Goal: Information Seeking & Learning: Check status

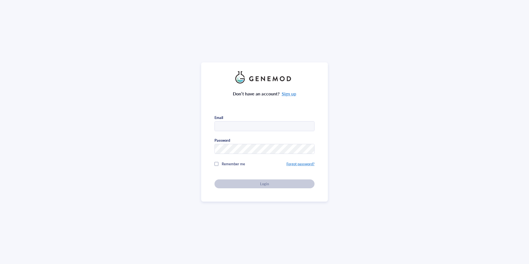
click at [252, 126] on input "text" at bounding box center [264, 127] width 99 height 10
type input "[EMAIL_ADDRESS][DOMAIN_NAME]"
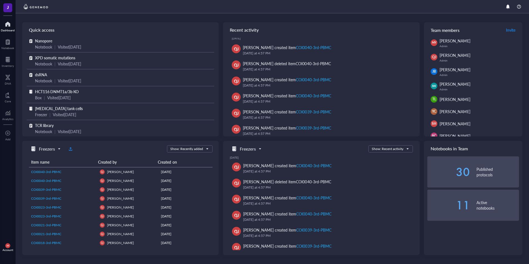
scroll to position [7, 0]
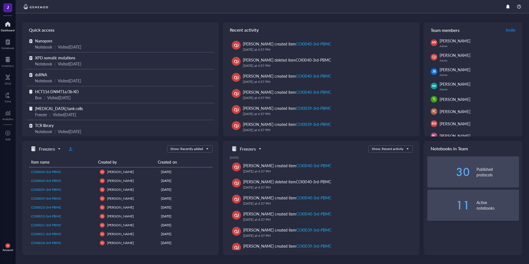
click at [59, 42] on div "Nanopore" at bounding box center [120, 41] width 171 height 6
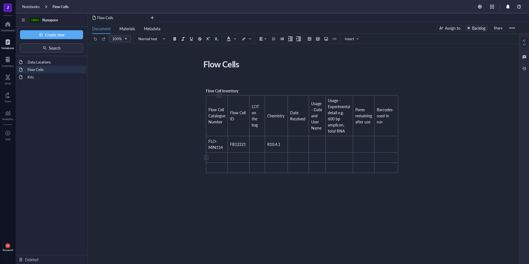
click at [220, 158] on td "﻿" at bounding box center [217, 158] width 22 height 10
click at [386, 119] on td "Barcodes used in run" at bounding box center [386, 116] width 24 height 41
click at [299, 144] on td "﻿" at bounding box center [298, 144] width 21 height 16
click at [298, 161] on td "﻿" at bounding box center [298, 158] width 21 height 10
click at [321, 122] on td "Usage - Date and User Name" at bounding box center [317, 116] width 16 height 41
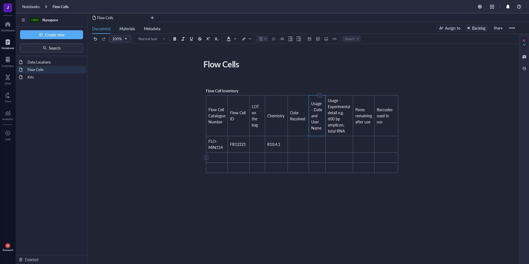
click at [320, 159] on td "﻿" at bounding box center [317, 158] width 16 height 10
click at [221, 158] on td "﻿" at bounding box center [217, 158] width 22 height 10
click at [223, 149] on td "FLO-MIN114" at bounding box center [217, 144] width 22 height 16
drag, startPoint x: 223, startPoint y: 149, endPoint x: 207, endPoint y: 140, distance: 18.0
click at [207, 140] on td "FLO-MIN114" at bounding box center [217, 144] width 22 height 16
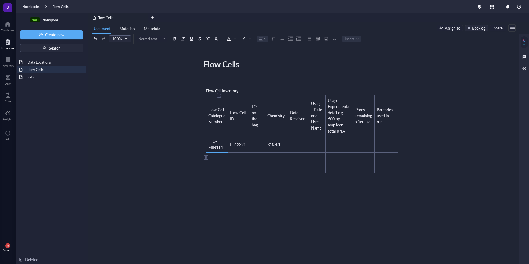
click at [218, 156] on td "﻿" at bounding box center [217, 158] width 22 height 10
click at [217, 167] on td "﻿" at bounding box center [217, 168] width 22 height 10
click at [214, 172] on td "﻿" at bounding box center [217, 174] width 22 height 10
click at [235, 162] on td "﻿" at bounding box center [239, 161] width 22 height 16
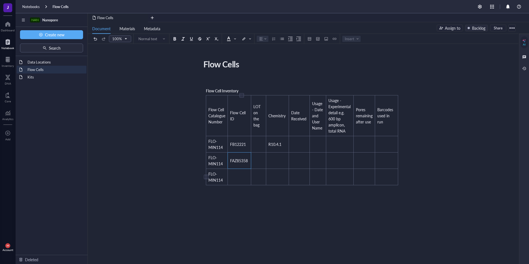
click at [245, 176] on td "﻿" at bounding box center [239, 177] width 23 height 16
click at [258, 162] on td "﻿" at bounding box center [261, 161] width 14 height 16
click at [290, 161] on td "﻿" at bounding box center [279, 161] width 22 height 16
click at [286, 145] on td "R10.4.1" at bounding box center [279, 144] width 22 height 16
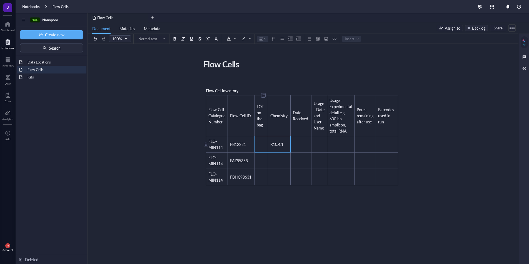
drag, startPoint x: 287, startPoint y: 142, endPoint x: 266, endPoint y: 144, distance: 21.7
click at [266, 144] on tr "FLO-MIN114 FB12221 ﻿ R10.4.1 ﻿ ﻿ ﻿ ﻿ ﻿" at bounding box center [302, 144] width 192 height 16
click at [297, 158] on td "﻿" at bounding box center [300, 161] width 21 height 16
drag, startPoint x: 320, startPoint y: 160, endPoint x: 309, endPoint y: 161, distance: 11.2
click at [320, 160] on td "﻿" at bounding box center [319, 161] width 16 height 16
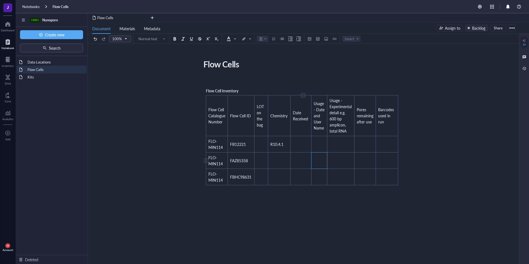
click at [303, 162] on td "﻿" at bounding box center [300, 161] width 21 height 16
drag, startPoint x: 305, startPoint y: 166, endPoint x: 291, endPoint y: 155, distance: 18.0
click at [291, 155] on td "[DATE]" at bounding box center [300, 161] width 21 height 16
click at [301, 174] on td "﻿" at bounding box center [300, 177] width 21 height 16
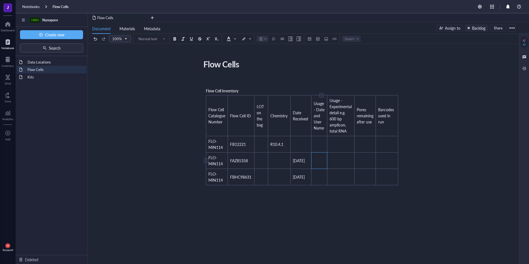
click at [317, 162] on td "﻿" at bounding box center [319, 161] width 16 height 16
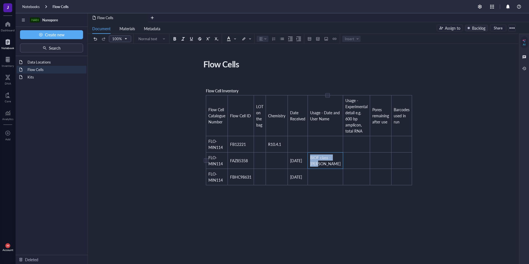
drag, startPoint x: 323, startPoint y: 169, endPoint x: 312, endPoint y: 157, distance: 16.3
click at [312, 157] on td "BIOF class - [PERSON_NAME]" at bounding box center [325, 161] width 35 height 16
click at [317, 182] on td "﻿" at bounding box center [325, 177] width 35 height 16
click at [343, 169] on td "﻿" at bounding box center [356, 161] width 27 height 16
click at [343, 185] on td "﻿" at bounding box center [356, 177] width 27 height 16
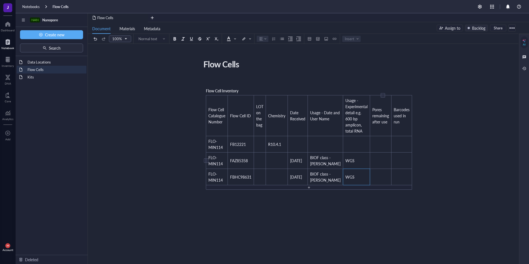
click at [370, 169] on td "﻿" at bounding box center [380, 161] width 21 height 16
drag, startPoint x: 366, startPoint y: 188, endPoint x: 367, endPoint y: 185, distance: 3.2
click at [370, 185] on td "﻿" at bounding box center [380, 177] width 21 height 16
click at [391, 169] on td "﻿" at bounding box center [401, 161] width 21 height 16
click at [264, 167] on td "﻿" at bounding box center [260, 161] width 12 height 16
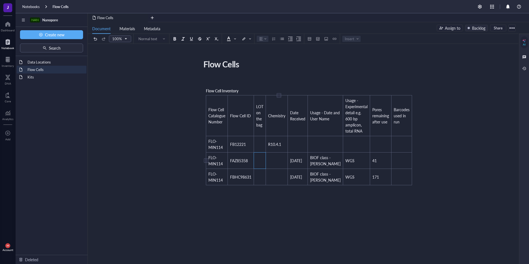
click at [277, 169] on td "﻿" at bounding box center [277, 161] width 22 height 16
click at [239, 180] on span "FBHC98631" at bounding box center [240, 177] width 21 height 6
click at [236, 180] on span "FBHC98631" at bounding box center [240, 177] width 21 height 6
click at [238, 180] on span "FBHC98631" at bounding box center [240, 177] width 21 height 6
click at [279, 164] on td "﻿" at bounding box center [274, 161] width 22 height 16
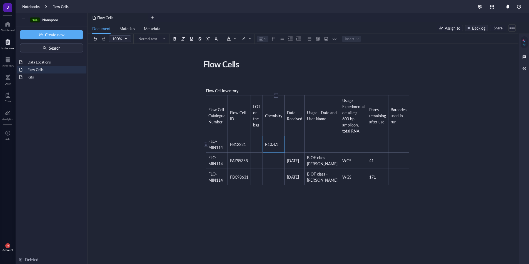
click at [278, 146] on span "R10.4.1" at bounding box center [271, 145] width 13 height 6
drag, startPoint x: 280, startPoint y: 144, endPoint x: 268, endPoint y: 143, distance: 12.5
click at [268, 143] on td "R10.4.1" at bounding box center [274, 144] width 22 height 16
drag, startPoint x: 284, startPoint y: 145, endPoint x: 269, endPoint y: 143, distance: 15.1
click at [269, 143] on td "R10.4.1" at bounding box center [274, 144] width 22 height 16
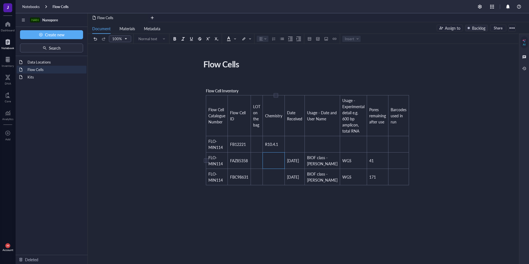
click at [275, 160] on td "﻿" at bounding box center [274, 161] width 22 height 16
click at [279, 185] on td "﻿" at bounding box center [274, 177] width 22 height 16
click at [388, 166] on td "﻿" at bounding box center [398, 161] width 21 height 16
click at [373, 207] on div "﻿ Flow Cell Inventory Flow Cell Catalogue Number Flow Cell ID LOT on the bag Ch…" at bounding box center [302, 194] width 198 height 232
click at [340, 169] on td "WGS" at bounding box center [353, 161] width 27 height 16
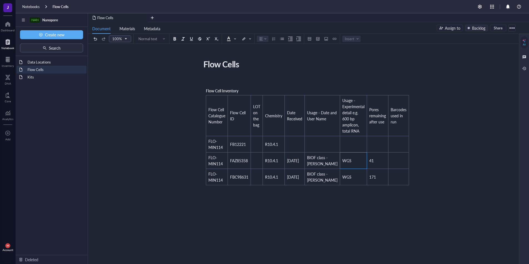
click at [454, 185] on div "Flow Cells Flow Cells ﻿ Flow Cell Inventory Flow Cell Catalogue Number Flow Cel…" at bounding box center [302, 183] width 428 height 253
click at [259, 164] on td "﻿" at bounding box center [257, 161] width 12 height 16
click at [389, 161] on td "﻿" at bounding box center [398, 161] width 21 height 16
click at [388, 185] on td "﻿" at bounding box center [406, 177] width 37 height 16
click at [407, 167] on td "1,2,3,4,5,6,7,8,9,10" at bounding box center [416, 161] width 57 height 16
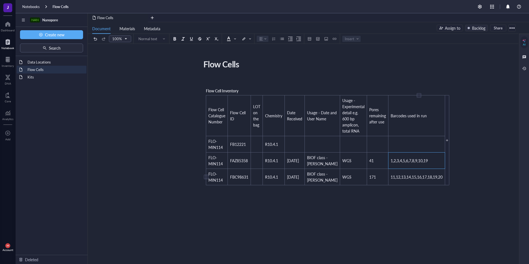
click at [420, 180] on span "11,12,13,14,15,16,17,18,19,20" at bounding box center [416, 177] width 52 height 6
click at [415, 169] on td "1,2,3,4,5,6,7,8,9,10,19" at bounding box center [413, 161] width 51 height 16
click at [388, 185] on td "11,12,13,14,15,16,17,18,20" at bounding box center [413, 177] width 51 height 16
click at [390, 180] on span "10,11,12,13,14,15,16,17,18,20" at bounding box center [416, 177] width 52 height 6
click at [390, 180] on span "10,11,13,14,15,16,17,18,20" at bounding box center [413, 177] width 47 height 6
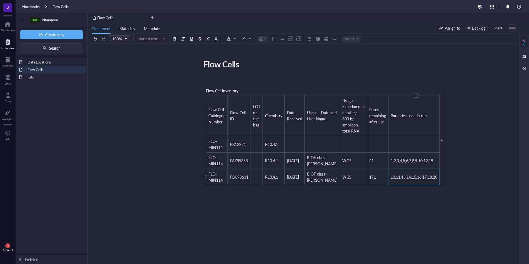
click at [390, 180] on span "10,11,13,14,15,16,17,18,20" at bounding box center [413, 177] width 47 height 6
click at [445, 216] on div "Flow Cells Flow Cells ﻿ Flow Cell Inventory Flow Cell Catalogue Number Flow Cel…" at bounding box center [302, 183] width 428 height 253
click at [449, 192] on div "Flow Cells Flow Cells ﻿ Flow Cell Inventory Flow Cell Catalogue Number Flow Cel…" at bounding box center [302, 183] width 428 height 253
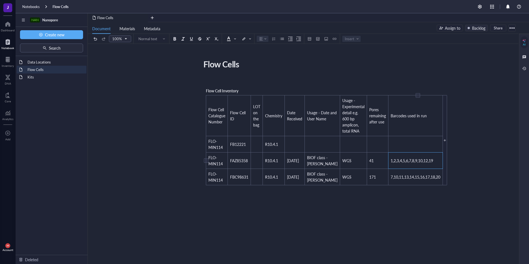
click at [388, 169] on td "1,2,3,4,5,6,7,8,9,10,12,19" at bounding box center [415, 161] width 54 height 16
click at [386, 202] on div "﻿ Type ‘/’ for commands" at bounding box center [302, 199] width 198 height 5
click at [390, 164] on span "1,2,3,4,5,6,7,8,9,10,12,19" at bounding box center [411, 161] width 42 height 6
click at [480, 145] on div "Flow Cells Flow Cells ﻿ Flow Cell Inventory Flow Cell Catalogue Number Flow Cel…" at bounding box center [302, 183] width 428 height 253
click at [254, 169] on td "﻿" at bounding box center [257, 161] width 12 height 16
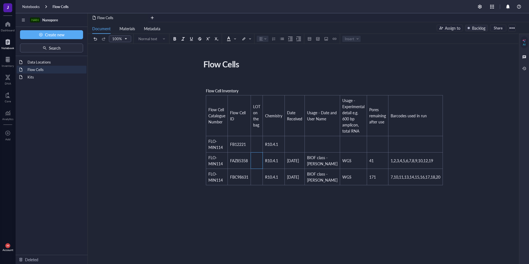
click at [260, 165] on td "﻿" at bounding box center [257, 161] width 12 height 16
click at [255, 165] on td "﻿" at bounding box center [257, 161] width 12 height 16
click at [256, 165] on td "﻿" at bounding box center [257, 161] width 12 height 16
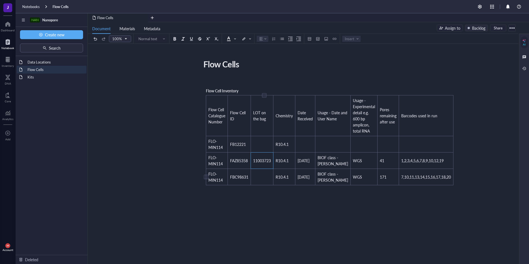
click at [261, 185] on td "﻿" at bounding box center [262, 177] width 22 height 16
click at [288, 239] on div "﻿ Flow Cell Inventory Flow Cell Catalogue Number Flow Cell ID LOT on the bag Ch…" at bounding box center [302, 196] width 198 height 237
click at [273, 242] on div "﻿ Flow Cell Inventory Flow Cell Catalogue Number Flow Cell ID LOT on the bag Ch…" at bounding box center [302, 196] width 198 height 237
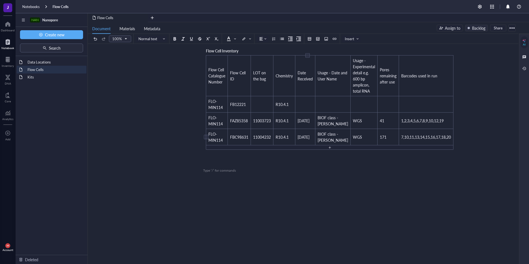
click at [305, 134] on span "[DATE]" at bounding box center [303, 137] width 12 height 6
click at [299, 134] on span "[DATE]" at bounding box center [303, 137] width 12 height 6
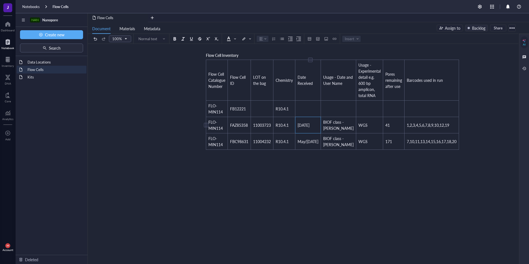
click at [298, 117] on td "[DATE]" at bounding box center [308, 125] width 26 height 16
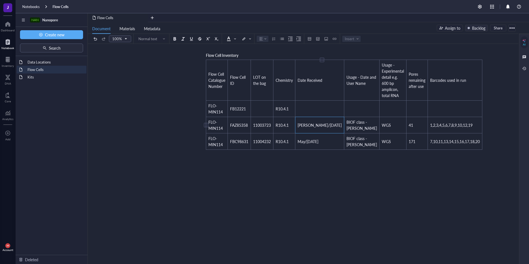
click at [304, 122] on span "[PERSON_NAME]/[DATE]" at bounding box center [319, 125] width 44 height 6
click at [305, 122] on span "[PERSON_NAME]/[DATE]" at bounding box center [319, 125] width 44 height 6
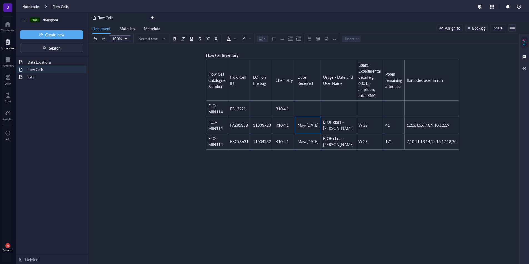
click at [347, 174] on div "﻿ Flow Cell Inventory Flow Cell Catalogue Number Flow Cell ID LOT on the bag Ch…" at bounding box center [302, 158] width 198 height 232
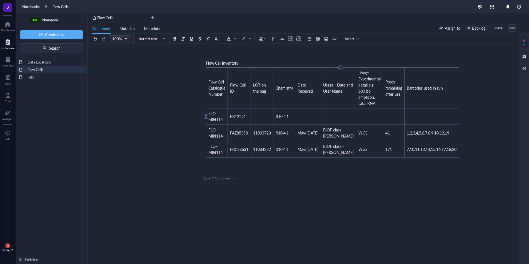
scroll to position [0, 0]
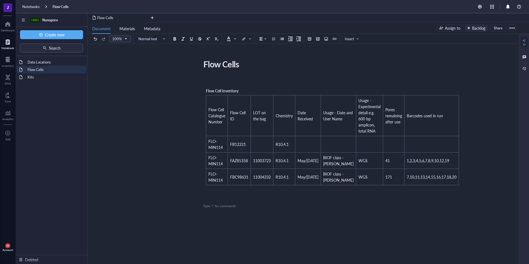
click at [450, 162] on div "Flow Cells Flow Cells ﻿ Flow Cell Inventory Flow Cell Catalogue Number Flow Cel…" at bounding box center [302, 183] width 428 height 253
click at [458, 125] on div at bounding box center [458, 116] width 1 height 41
click at [422, 122] on td "Barcodes used in run" at bounding box center [431, 116] width 54 height 41
click at [412, 94] on div "Flow Cell Inventory Flow Cell Catalogue Number Flow Cell ID LOT on the bag Chem…" at bounding box center [332, 136] width 259 height 103
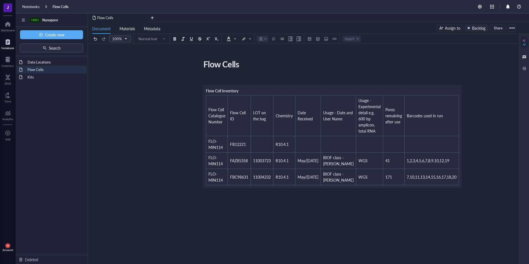
click at [408, 98] on div "Flow Cells Flow Cells ﻿ Flow Cell Inventory Flow Cell Catalogue Number Flow Cel…" at bounding box center [302, 183] width 428 height 253
click at [412, 108] on div "Flow Cells Flow Cells ﻿ Flow Cell Inventory Flow Cell Catalogue Number Flow Cel…" at bounding box center [302, 183] width 428 height 253
click at [409, 123] on div "Flow Cells Flow Cells ﻿ Flow Cell Inventory Flow Cell Catalogue Number Flow Cel…" at bounding box center [302, 183] width 428 height 253
click at [422, 124] on div "Flow Cells Flow Cells ﻿ Flow Cell Inventory Flow Cell Catalogue Number Flow Cel…" at bounding box center [302, 183] width 428 height 253
click at [445, 127] on div "Flow Cells Flow Cells ﻿ Flow Cell Inventory Flow Cell Catalogue Number Flow Cel…" at bounding box center [302, 183] width 428 height 253
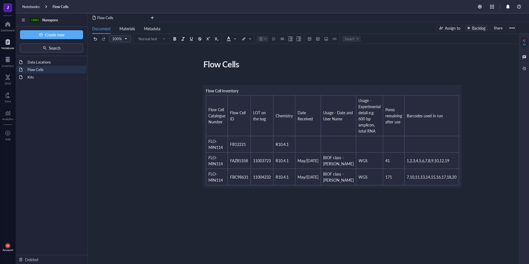
drag, startPoint x: 435, startPoint y: 147, endPoint x: 430, endPoint y: 148, distance: 4.6
click at [434, 147] on div "Flow Cells Flow Cells ﻿ Flow Cell Inventory Flow Cell Catalogue Number Flow Cel…" at bounding box center [302, 183] width 428 height 253
click at [416, 151] on div "Flow Cells Flow Cells ﻿ Flow Cell Inventory Flow Cell Catalogue Number Flow Cel…" at bounding box center [302, 183] width 428 height 253
click at [404, 191] on div "Flow Cells Flow Cells ﻿ Flow Cell Inventory Flow Cell Catalogue Number Flow Cel…" at bounding box center [302, 183] width 428 height 253
click at [396, 201] on div "﻿ Flow Cell Inventory Flow Cell Catalogue Number Flow Cell ID LOT on the bag Ch…" at bounding box center [302, 194] width 198 height 232
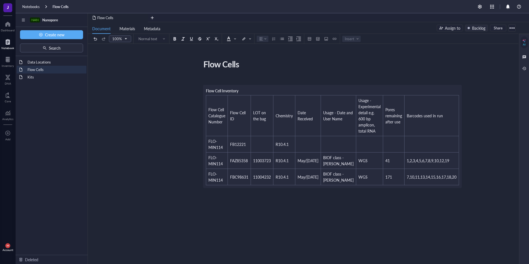
click at [390, 194] on div "﻿" at bounding box center [302, 191] width 198 height 5
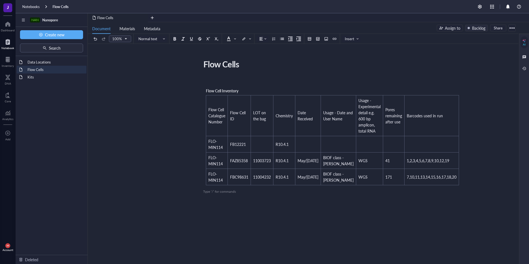
click at [373, 209] on div "﻿" at bounding box center [302, 206] width 198 height 5
click at [404, 183] on td "7,10,11,13,14,15,16,17,18,20" at bounding box center [431, 177] width 54 height 16
click at [459, 162] on div at bounding box center [461, 140] width 4 height 90
click at [459, 125] on td "﻿" at bounding box center [461, 116] width 5 height 41
click at [459, 158] on td "﻿" at bounding box center [480, 161] width 43 height 16
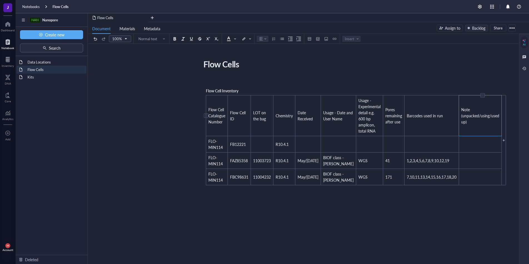
click at [459, 120] on td "Note (unpacked/using/used up)" at bounding box center [480, 116] width 43 height 41
drag, startPoint x: 447, startPoint y: 125, endPoint x: 439, endPoint y: 117, distance: 11.4
click at [459, 117] on td "Note (unpacked/using/used up)" at bounding box center [480, 116] width 43 height 41
click at [459, 165] on td "﻿" at bounding box center [465, 161] width 13 height 16
click at [498, 175] on div "Flow Cells Flow Cells ﻿ Flow Cell Inventory Flow Cell Catalogue Number Flow Cel…" at bounding box center [302, 183] width 428 height 253
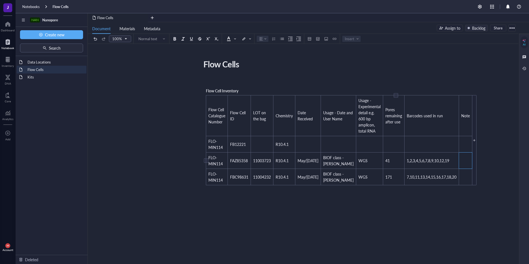
scroll to position [3, 0]
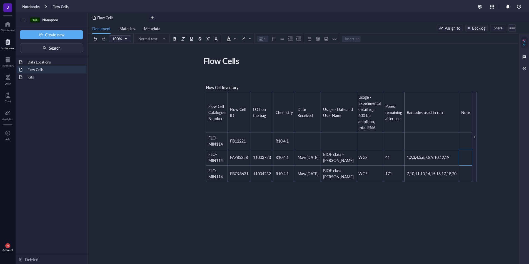
click at [498, 139] on div "Flow Cells Flow Cells ﻿ Flow Cell Inventory Flow Cell Catalogue Number Flow Cel…" at bounding box center [302, 180] width 428 height 253
click at [459, 160] on td "﻿" at bounding box center [465, 157] width 13 height 16
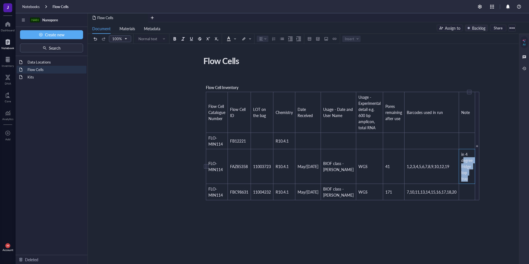
drag, startPoint x: 444, startPoint y: 179, endPoint x: 441, endPoint y: 157, distance: 22.2
click at [459, 157] on td "in 4 degree fridge top tray" at bounding box center [467, 166] width 16 height 35
click at [461, 172] on span "in 4 degree fridge top tray" at bounding box center [467, 167] width 12 height 30
click at [459, 174] on td "in 4 degree fridge top tray" at bounding box center [467, 166] width 16 height 35
drag, startPoint x: 450, startPoint y: 180, endPoint x: 438, endPoint y: 154, distance: 29.0
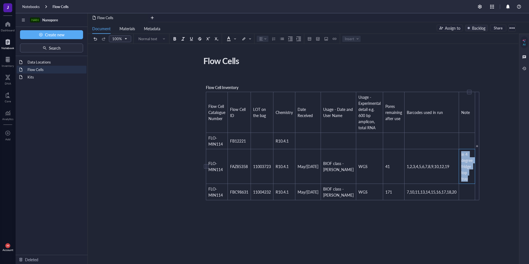
click at [459, 154] on td "in 4 degree fridge top tray" at bounding box center [467, 166] width 16 height 35
click at [459, 190] on td "﻿" at bounding box center [467, 192] width 16 height 16
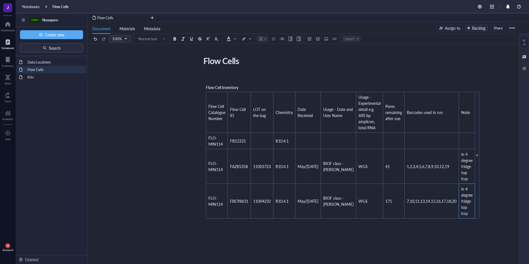
click at [476, 179] on div "Flow Cells Flow Cells ﻿ Flow Cell Inventory Flow Cell Catalogue Number Flow Cel…" at bounding box center [302, 198] width 428 height 289
click at [478, 153] on div "Flow Cells Flow Cells ﻿ Flow Cell Inventory Flow Cell Catalogue Number Flow Cel…" at bounding box center [302, 198] width 428 height 289
click at [392, 69] on div "Flow Cells Flow Cells ﻿ Flow Cell Inventory Flow Cell Catalogue Number Flow Cel…" at bounding box center [302, 198] width 428 height 289
click at [14, 26] on div at bounding box center [8, 24] width 14 height 9
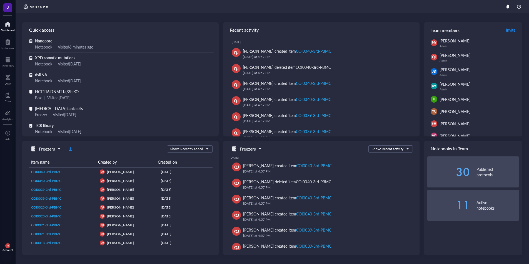
click at [52, 42] on span "Nanopore" at bounding box center [43, 41] width 17 height 6
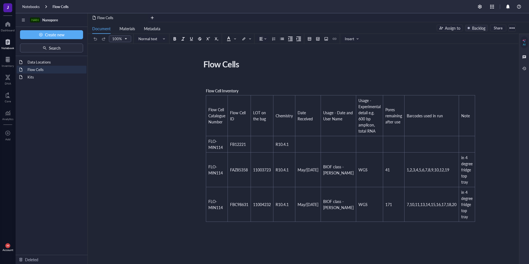
click at [517, 30] on div "Document Materials Metadata Assign to Backlog Share" at bounding box center [303, 28] width 430 height 12
click at [513, 29] on div at bounding box center [511, 28] width 9 height 9
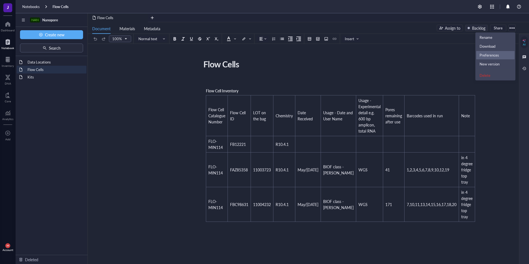
click at [496, 57] on div "Preferences" at bounding box center [488, 55] width 19 height 5
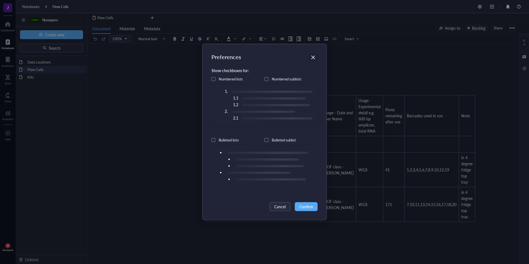
click at [313, 56] on icon "Close" at bounding box center [312, 57] width 5 height 5
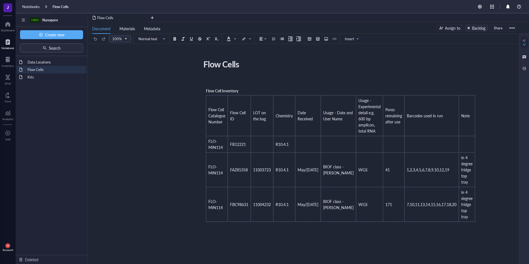
click at [515, 29] on div at bounding box center [511, 28] width 9 height 9
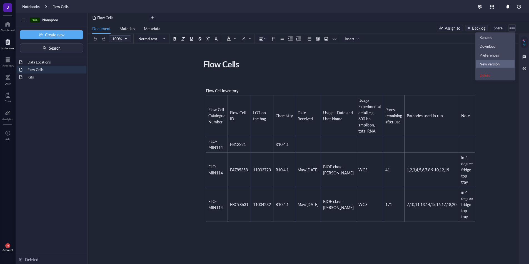
click at [497, 64] on div "New version" at bounding box center [489, 64] width 20 height 5
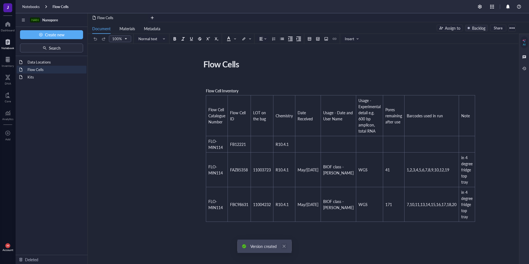
click at [286, 246] on link "Close" at bounding box center [284, 247] width 6 height 6
click at [39, 72] on div "Flow Cells" at bounding box center [51, 70] width 53 height 8
click at [60, 8] on div "Flow Cells" at bounding box center [60, 6] width 16 height 5
click at [25, 9] on div "Notebooks" at bounding box center [30, 6] width 17 height 5
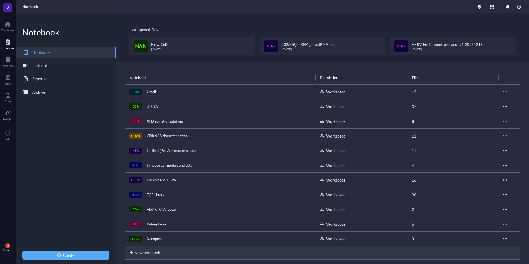
scroll to position [7, 0]
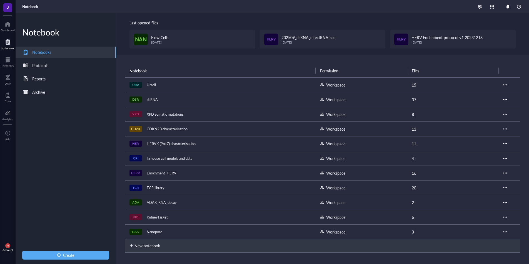
click at [159, 231] on div "Nanopore" at bounding box center [154, 232] width 21 height 8
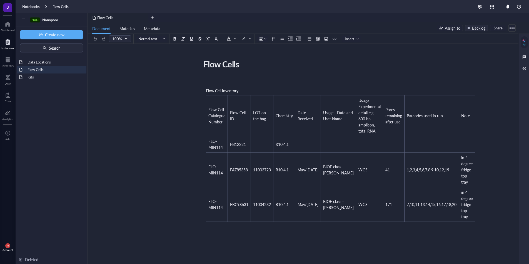
click at [510, 28] on div at bounding box center [511, 28] width 9 height 9
click at [425, 55] on div "Flow Cells Flow Cells ﻿ Flow Cell Inventory Flow Cell Catalogue Number Flow Cel…" at bounding box center [302, 195] width 428 height 303
click at [122, 26] on span "Materials" at bounding box center [127, 29] width 16 height 6
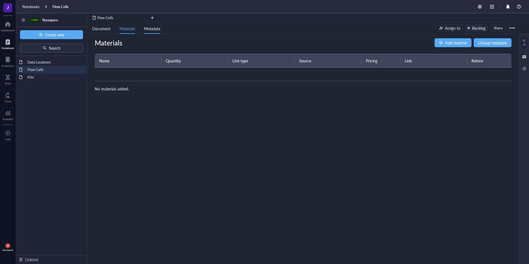
click at [155, 29] on span "Metadata" at bounding box center [152, 29] width 16 height 6
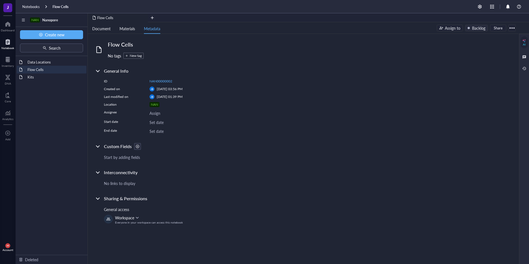
click at [131, 159] on div "Start by adding fields" at bounding box center [196, 157] width 185 height 6
click at [125, 21] on div "Flow Cells" at bounding box center [118, 17] width 60 height 9
click at [122, 25] on li "Materials" at bounding box center [127, 28] width 24 height 12
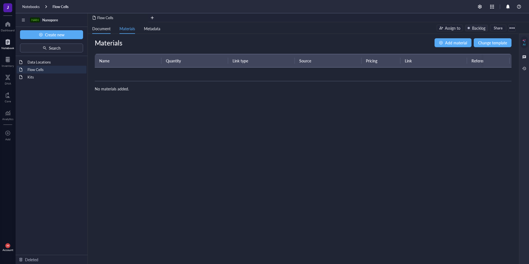
click at [108, 28] on span "Document" at bounding box center [101, 29] width 18 height 6
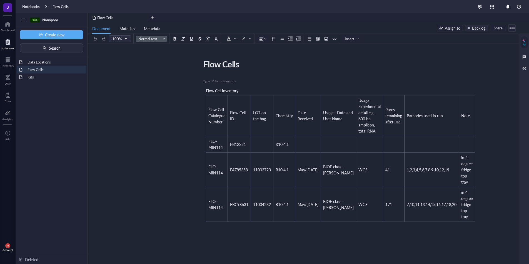
click at [147, 40] on span "Normal text" at bounding box center [151, 38] width 27 height 5
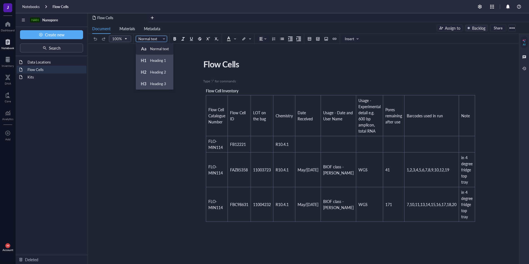
click at [437, 56] on div "Flow Cells Flow Cells ﻿ Type ‘/’ for commands Flow Cell Inventory Flow Cell Cat…" at bounding box center [302, 195] width 428 height 303
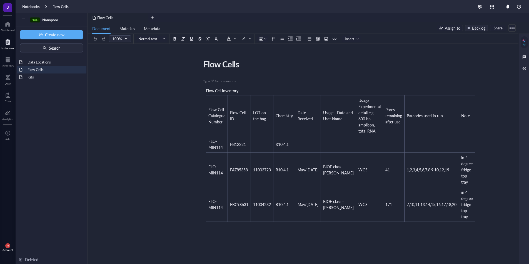
scroll to position [3, 0]
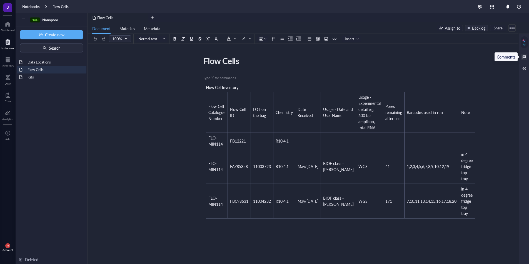
click at [524, 56] on div at bounding box center [524, 57] width 6 height 6
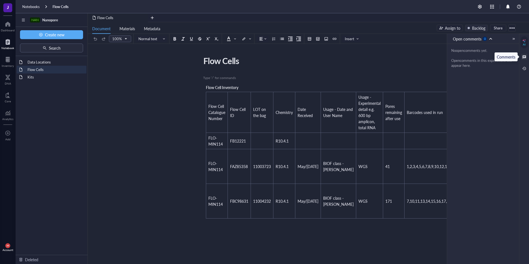
click at [524, 56] on div at bounding box center [524, 57] width 6 height 6
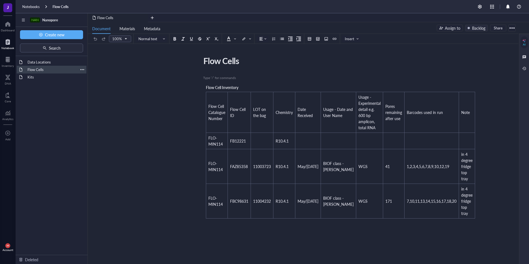
click at [47, 73] on div "Flow Cells" at bounding box center [51, 70] width 53 height 8
click at [82, 71] on div at bounding box center [82, 70] width 4 height 4
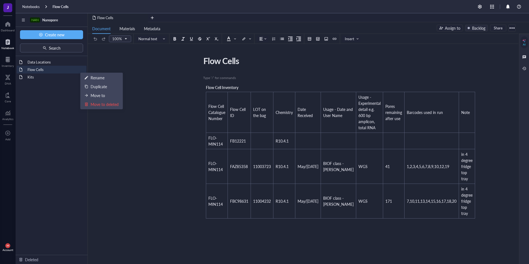
click at [166, 74] on div "Flow Cells Flow Cells ﻿ Type ‘/’ for commands Flow Cell Inventory Flow Cell Cat…" at bounding box center [302, 198] width 428 height 289
click at [129, 29] on span "Materials" at bounding box center [127, 29] width 16 height 6
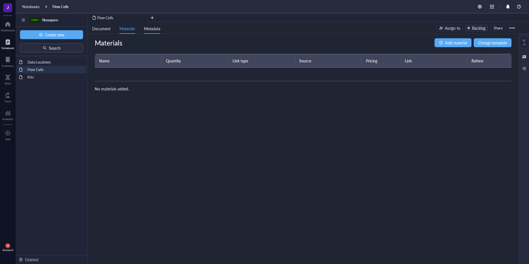
click at [149, 26] on span "Metadata" at bounding box center [152, 29] width 16 height 6
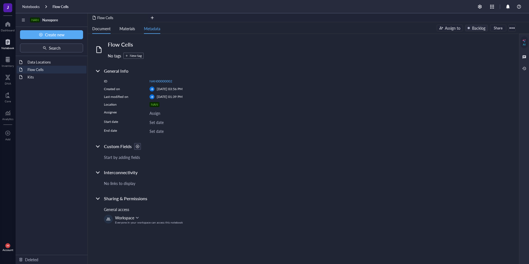
click at [100, 25] on li "Document" at bounding box center [101, 28] width 27 height 12
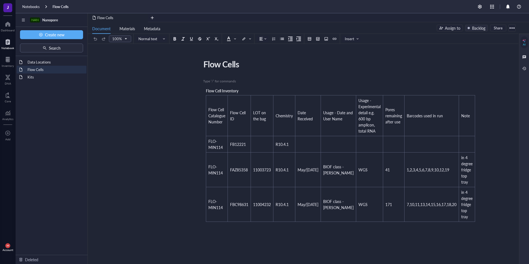
scroll to position [4, 0]
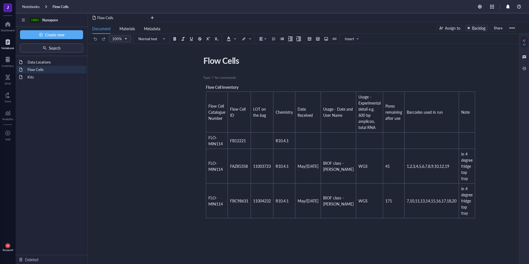
click at [514, 29] on div at bounding box center [511, 28] width 9 height 9
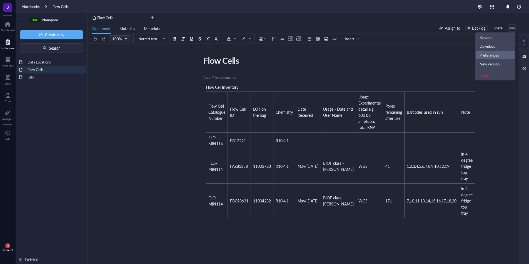
click at [501, 57] on div "Preferences" at bounding box center [495, 55] width 32 height 5
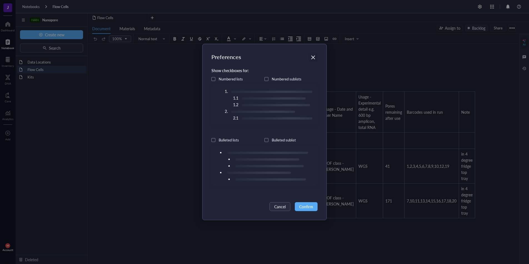
click at [312, 54] on div "Close" at bounding box center [312, 57] width 9 height 9
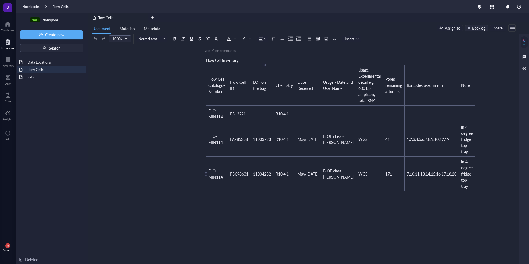
scroll to position [0, 0]
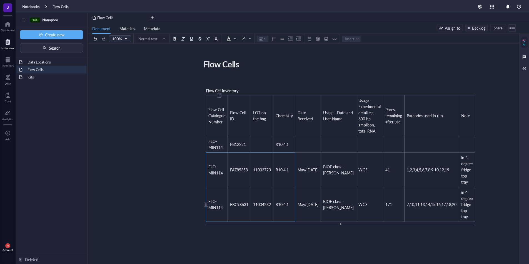
drag, startPoint x: 283, startPoint y: 172, endPoint x: 215, endPoint y: 204, distance: 75.2
click at [215, 204] on tbody "Flow Cell Catalogue Number Flow Cell ID LOT on the bag Chemistry Date Received …" at bounding box center [340, 159] width 269 height 127
click at [226, 248] on div "﻿ Type ‘/’ for commands" at bounding box center [302, 247] width 198 height 5
click at [203, 110] on div "Flow Cell Inventory Flow Cell Catalogue Number Flow Cell ID LOT on the bag Chem…" at bounding box center [340, 157] width 275 height 144
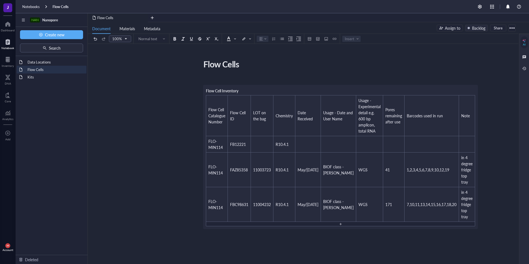
click at [437, 158] on div "Flow Cells Flow Cells ﻿ Flow Cell Inventory Flow Cell Catalogue Number Flow Cel…" at bounding box center [302, 204] width 428 height 294
click at [479, 160] on div "Flow Cells Flow Cells ﻿ Flow Cell Inventory Flow Cell Catalogue Number Flow Cel…" at bounding box center [302, 204] width 428 height 294
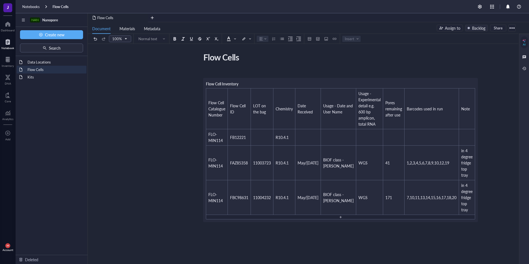
scroll to position [14, 0]
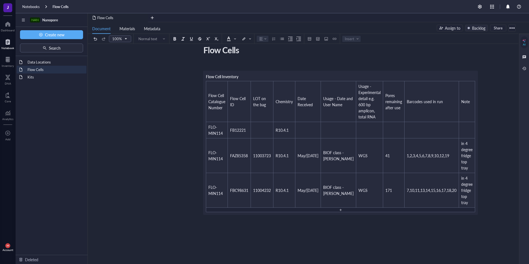
click at [416, 164] on div "Flow Cells Flow Cells ﻿ Flow Cell Inventory Flow Cell Catalogue Number Flow Cel…" at bounding box center [302, 190] width 428 height 294
click at [413, 180] on div "Flow Cells Flow Cells ﻿ Flow Cell Inventory Flow Cell Catalogue Number Flow Cel…" at bounding box center [302, 190] width 428 height 294
click at [411, 192] on div "Flow Cells Flow Cells ﻿ Flow Cell Inventory Flow Cell Catalogue Number Flow Cel…" at bounding box center [302, 190] width 428 height 294
click at [407, 244] on div "Flow Cells Flow Cells ﻿ Flow Cell Inventory Flow Cell Catalogue Number Flow Cel…" at bounding box center [302, 190] width 428 height 294
click at [335, 203] on div "﻿ Flow Cell Inventory Flow Cell Catalogue Number Flow Cell ID LOT on the bag Ch…" at bounding box center [302, 200] width 198 height 273
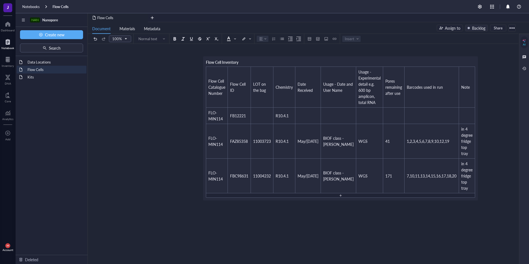
scroll to position [39, 0]
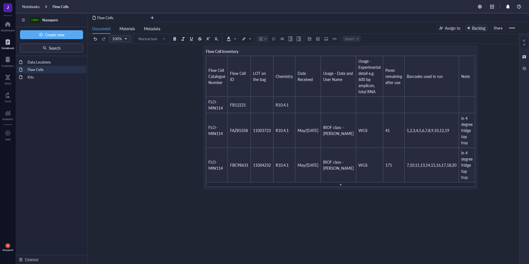
click at [476, 134] on div "Flow Cells Flow Cells ﻿ Flow Cell Inventory Flow Cell Catalogue Number Flow Cel…" at bounding box center [302, 165] width 428 height 294
click at [465, 250] on div "Flow Cells Flow Cells ﻿ Flow Cell Inventory Flow Cell Catalogue Number Flow Cel…" at bounding box center [302, 165] width 428 height 294
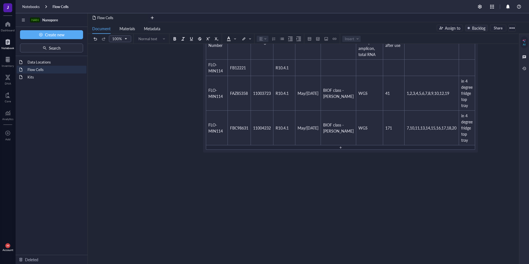
scroll to position [0, 0]
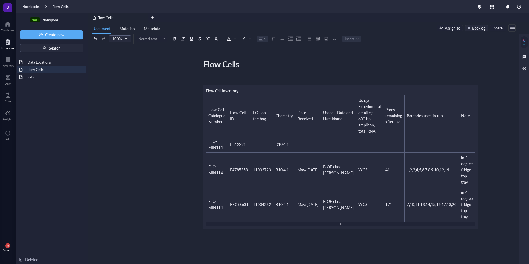
click at [447, 212] on div "Flow Cells Flow Cells ﻿ Flow Cell Inventory Flow Cell Catalogue Number Flow Cel…" at bounding box center [302, 204] width 428 height 294
click at [328, 145] on div "﻿ Flow Cell Inventory Flow Cell Catalogue Number Flow Cell ID LOT on the bag Ch…" at bounding box center [302, 214] width 198 height 273
click at [346, 159] on div "﻿ Flow Cell Inventory Flow Cell Catalogue Number Flow Cell ID LOT on the bag Ch…" at bounding box center [302, 214] width 198 height 273
click at [449, 179] on div "Flow Cells Flow Cells ﻿ Flow Cell Inventory Flow Cell Catalogue Number Flow Cel…" at bounding box center [302, 204] width 428 height 294
drag, startPoint x: 448, startPoint y: 182, endPoint x: 360, endPoint y: 168, distance: 89.2
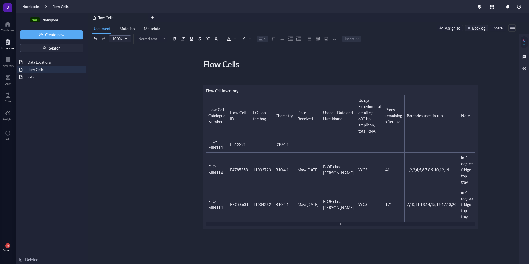
click at [361, 168] on div "Flow Cells Flow Cells ﻿ Flow Cell Inventory Flow Cell Catalogue Number Flow Cel…" at bounding box center [302, 204] width 428 height 294
drag, startPoint x: 207, startPoint y: 167, endPoint x: 372, endPoint y: 180, distance: 165.7
click at [372, 180] on div "﻿ Flow Cell Inventory Flow Cell Catalogue Number Flow Cell ID LOT on the bag Ch…" at bounding box center [302, 214] width 198 height 273
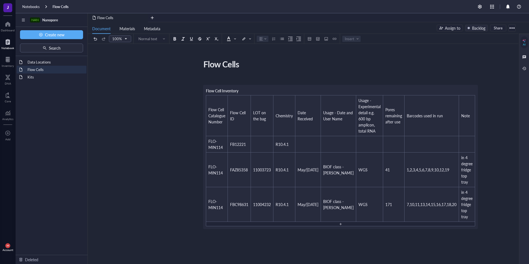
click at [372, 180] on div "﻿ Flow Cell Inventory Flow Cell Catalogue Number Flow Cell ID LOT on the bag Ch…" at bounding box center [302, 214] width 198 height 273
click at [406, 177] on div "Flow Cells Flow Cells ﻿ Flow Cell Inventory Flow Cell Catalogue Number Flow Cel…" at bounding box center [302, 204] width 428 height 294
click at [421, 179] on div "Flow Cells Flow Cells ﻿ Flow Cell Inventory Flow Cell Catalogue Number Flow Cel…" at bounding box center [302, 204] width 428 height 294
click at [408, 170] on div "Flow Cells Flow Cells ﻿ Flow Cell Inventory Flow Cell Catalogue Number Flow Cel…" at bounding box center [302, 204] width 428 height 294
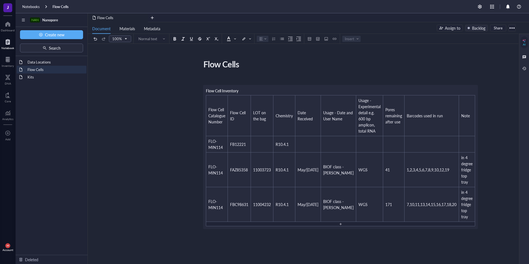
click at [408, 170] on div "Flow Cells Flow Cells ﻿ Flow Cell Inventory Flow Cell Catalogue Number Flow Cel…" at bounding box center [302, 204] width 428 height 294
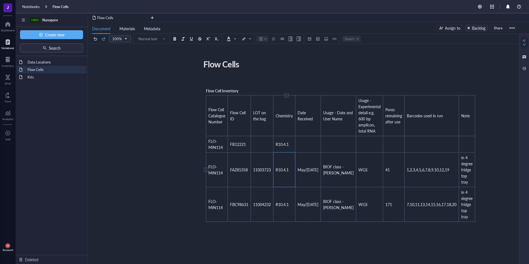
click at [291, 166] on td "R10.4.1" at bounding box center [284, 170] width 22 height 35
click at [205, 170] on div at bounding box center [206, 170] width 4 height 4
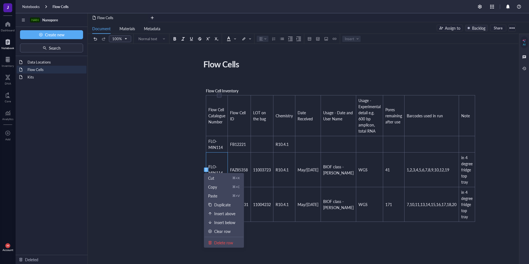
click at [204, 169] on div at bounding box center [206, 170] width 4 height 4
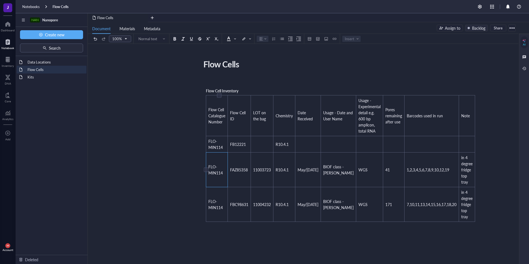
click at [210, 164] on td "FLO-MIN114" at bounding box center [217, 170] width 22 height 35
drag, startPoint x: 210, startPoint y: 166, endPoint x: 446, endPoint y: 175, distance: 236.7
click at [446, 175] on tr "FLO-MIN114 FAZ85358 11003723 R10.4.1 May/[DATE] BIOF class - Mark WGS 41 1,2,3,…" at bounding box center [340, 170] width 269 height 35
click at [521, 58] on div at bounding box center [524, 57] width 6 height 6
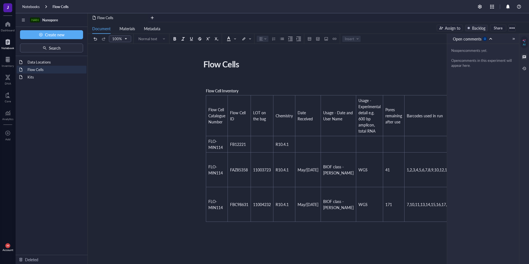
click at [423, 60] on div "Flow Cells Flow Cells ﻿ Flow Cell Inventory Flow Cell Catalogue Number Flow Cel…" at bounding box center [302, 201] width 428 height 289
click at [515, 37] on div at bounding box center [513, 39] width 4 height 4
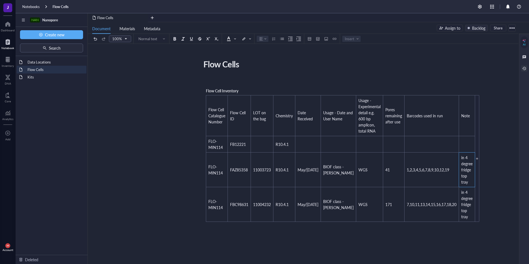
click at [523, 67] on div at bounding box center [524, 69] width 6 height 6
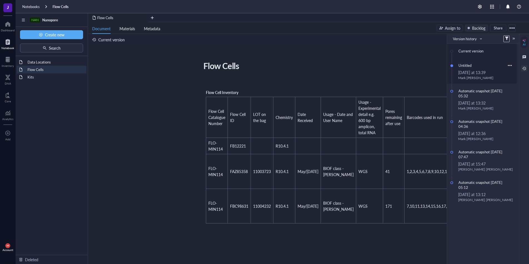
click at [508, 65] on div at bounding box center [510, 66] width 4 height 4
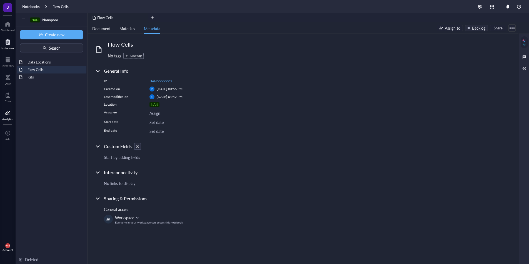
click at [4, 120] on div "Analytics" at bounding box center [7, 118] width 11 height 3
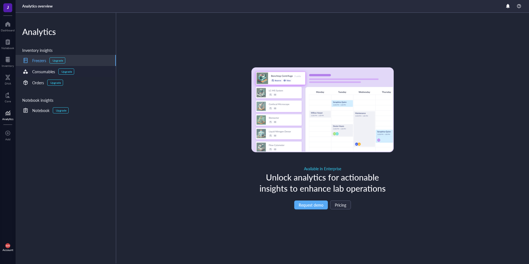
click at [50, 75] on div "Consumables Upgrade" at bounding box center [48, 71] width 52 height 7
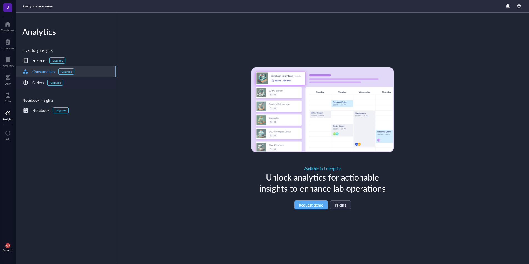
click at [40, 86] on div "Orders Upgrade" at bounding box center [66, 82] width 100 height 11
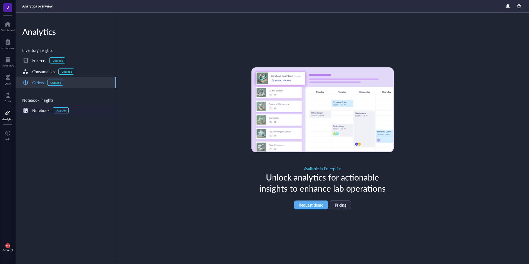
click at [39, 107] on div "Notebook" at bounding box center [40, 110] width 17 height 6
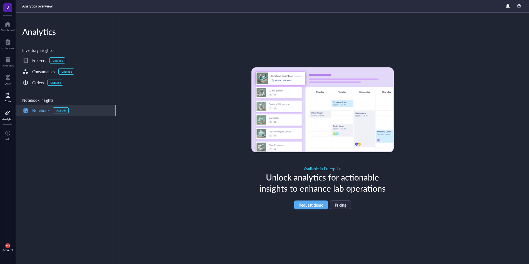
click at [9, 96] on div at bounding box center [8, 95] width 6 height 9
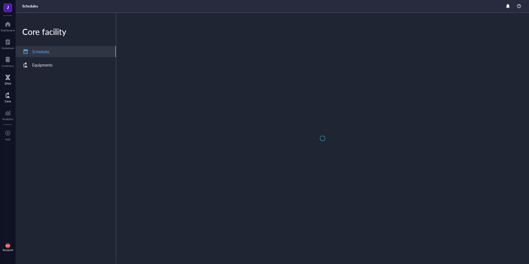
click at [10, 84] on div "DNA" at bounding box center [8, 83] width 6 height 3
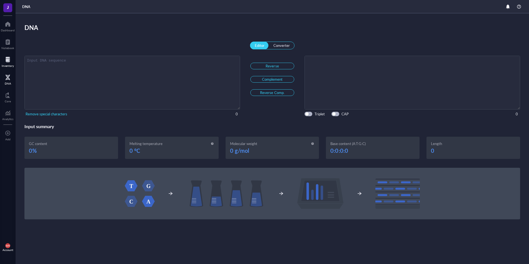
click at [7, 63] on div at bounding box center [8, 59] width 12 height 9
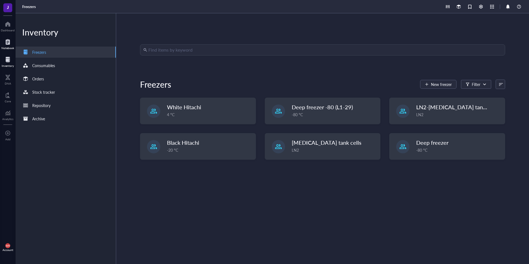
click at [14, 45] on div at bounding box center [7, 41] width 13 height 9
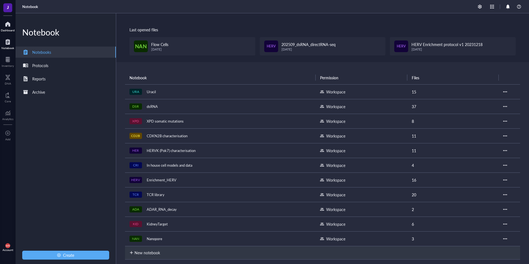
click at [11, 32] on div "Dashboard" at bounding box center [8, 26] width 16 height 16
click at [478, 7] on div at bounding box center [479, 7] width 8 height 6
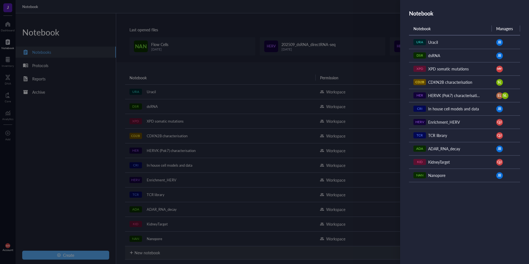
click at [434, 53] on span "dsRNA" at bounding box center [434, 56] width 12 height 6
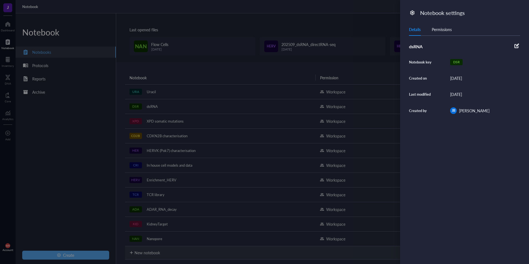
click at [437, 31] on div "Permissions" at bounding box center [441, 29] width 20 height 6
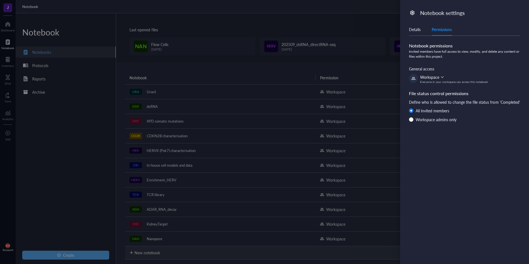
click at [370, 27] on div at bounding box center [264, 132] width 529 height 264
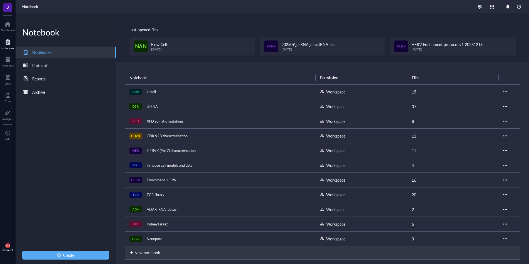
click at [155, 123] on div "XPD somatic mutations" at bounding box center [165, 121] width 42 height 8
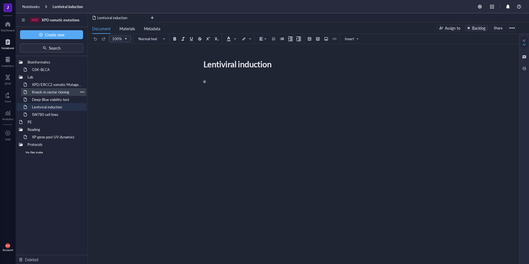
click at [61, 88] on div "Knock-in vector cloning" at bounding box center [53, 92] width 49 height 8
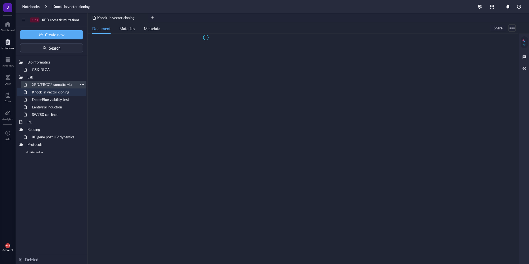
click at [56, 83] on div "XPD/ERCC2 somatic Mutagenesis" at bounding box center [53, 85] width 49 height 8
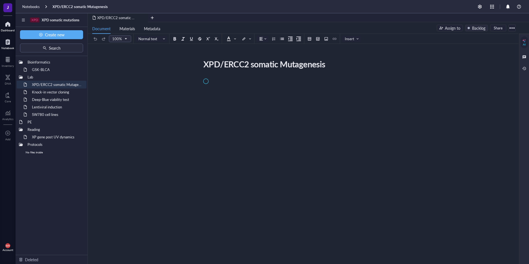
click at [6, 26] on div at bounding box center [8, 24] width 14 height 9
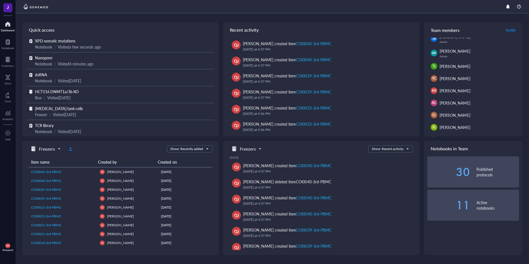
scroll to position [40, 0]
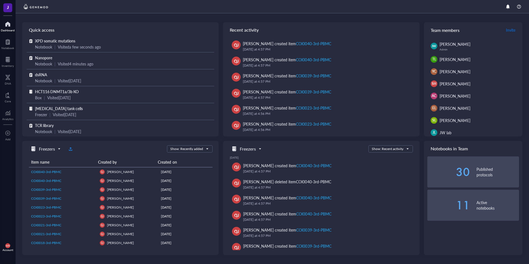
click at [506, 31] on span "Invite" at bounding box center [510, 30] width 9 height 6
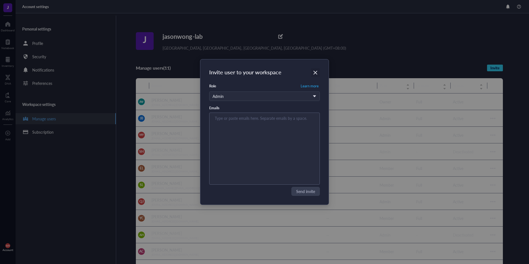
click at [312, 71] on div "Close" at bounding box center [315, 72] width 9 height 9
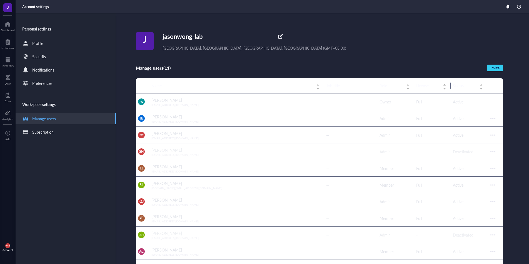
click at [34, 76] on div "Personal settings Profile Security Notifications Preferences Workspace settings…" at bounding box center [66, 140] width 101 height 249
click at [43, 83] on div "Preferences" at bounding box center [42, 83] width 20 height 6
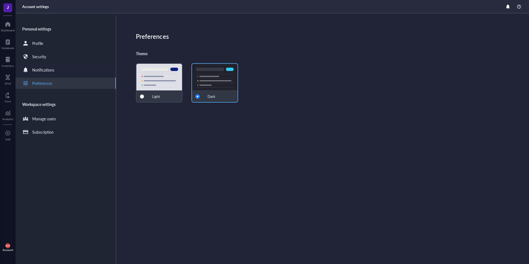
click at [47, 69] on div "Notifications" at bounding box center [43, 70] width 22 height 6
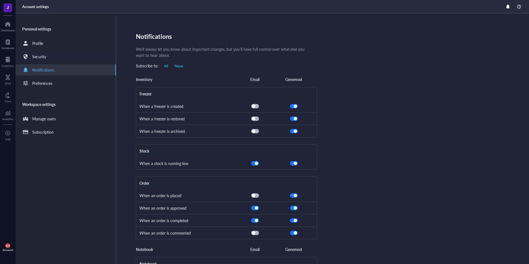
click at [49, 59] on div "Security" at bounding box center [66, 56] width 100 height 11
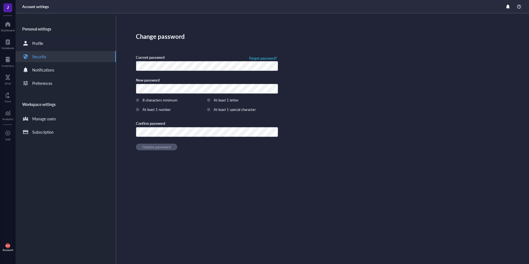
click at [55, 47] on div "Profile" at bounding box center [66, 43] width 100 height 11
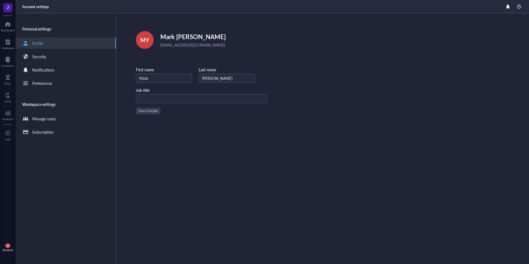
click at [17, 45] on div "Profile" at bounding box center [66, 43] width 100 height 11
click at [13, 36] on div "Notebook" at bounding box center [8, 44] width 16 height 16
click at [11, 29] on div "Dashboard" at bounding box center [8, 30] width 14 height 3
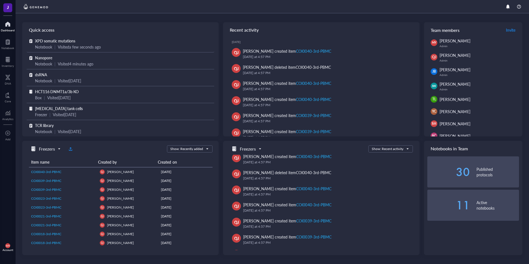
click at [102, 48] on div "Notebook | Visited a few seconds ago" at bounding box center [120, 47] width 171 height 6
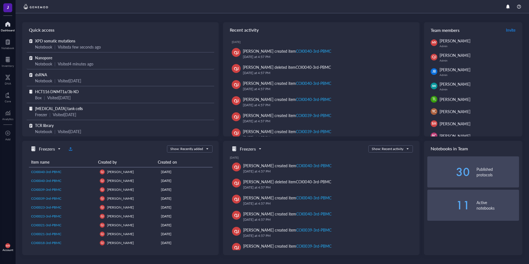
click at [110, 57] on div "Nanopore" at bounding box center [120, 58] width 171 height 6
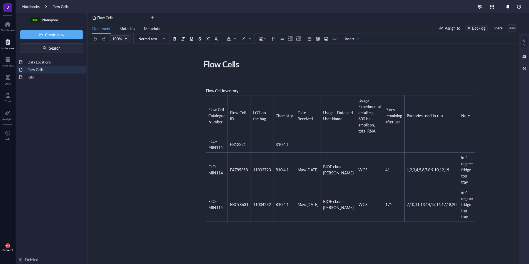
click at [510, 26] on div at bounding box center [511, 28] width 9 height 9
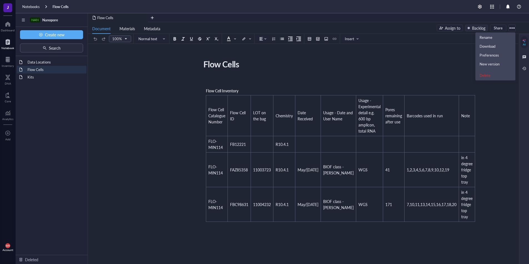
click at [508, 29] on div at bounding box center [511, 28] width 9 height 9
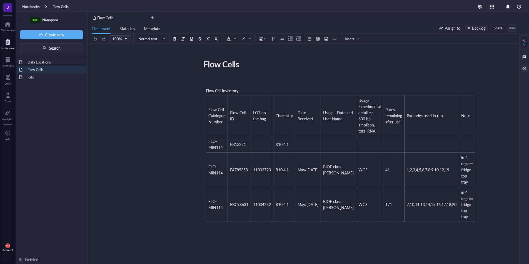
click at [524, 71] on div at bounding box center [524, 69] width 6 height 6
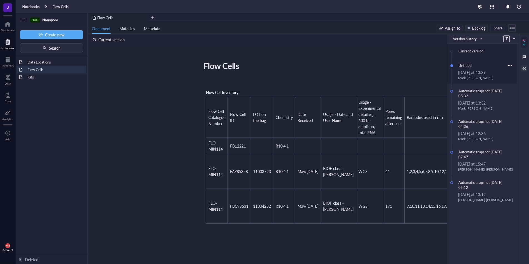
click at [509, 65] on div at bounding box center [510, 66] width 4 height 4
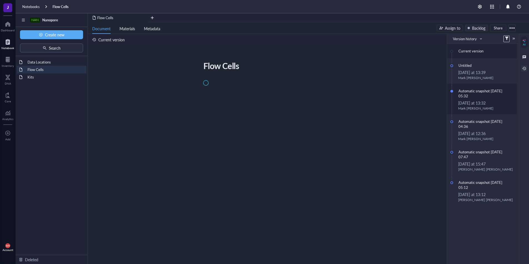
click at [504, 93] on div "Automatic snapshot [DATE] 05:32" at bounding box center [484, 93] width 57 height 13
click at [487, 71] on div "[DATE] at 13:39" at bounding box center [485, 72] width 55 height 6
click at [0, 0] on div at bounding box center [0, 0] width 0 height 0
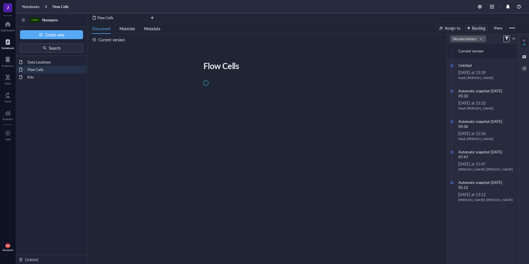
click at [480, 39] on span "Version history" at bounding box center [467, 38] width 29 height 5
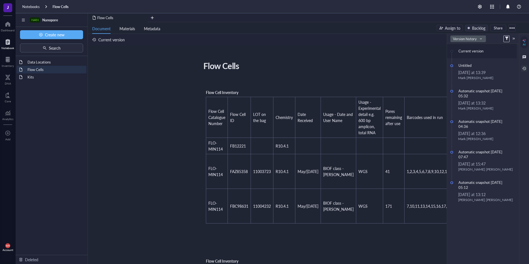
click at [473, 40] on span "Version history" at bounding box center [467, 38] width 29 height 5
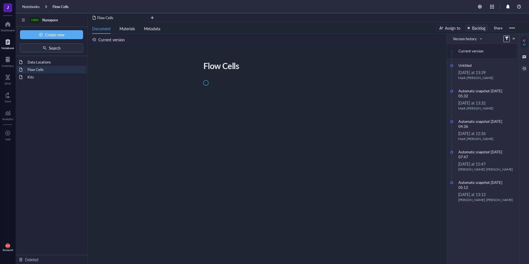
click at [471, 49] on div "Current version" at bounding box center [484, 51] width 57 height 8
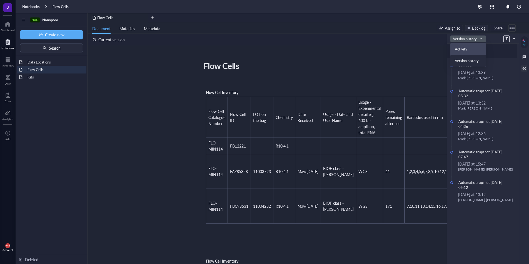
click at [470, 38] on span "Version history" at bounding box center [467, 38] width 29 height 5
